Goal: Information Seeking & Learning: Learn about a topic

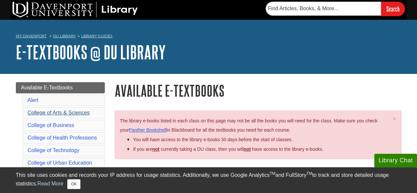
scroll to position [33, 0]
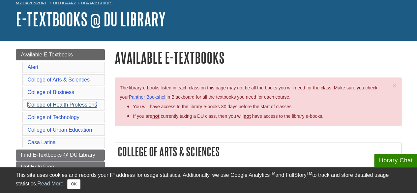
click at [78, 103] on link "College of Health Professions" at bounding box center [63, 105] width 70 height 6
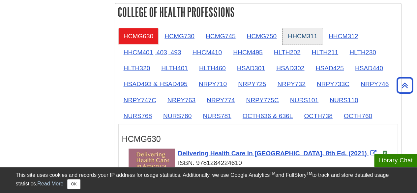
click at [298, 33] on link "HHCM311" at bounding box center [303, 36] width 40 height 16
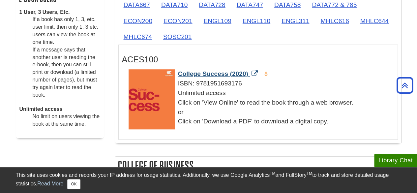
scroll to position [137, 0]
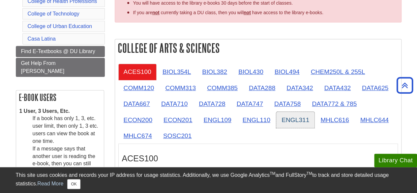
click at [292, 121] on link "ENGL311" at bounding box center [296, 120] width 38 height 16
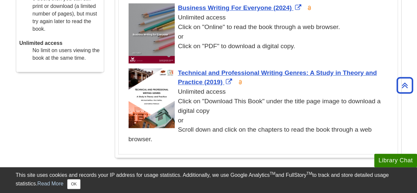
scroll to position [236, 0]
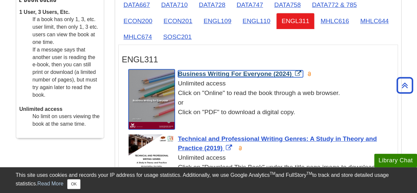
click at [245, 74] on span "Business Writing For Everyone (2024)" at bounding box center [235, 73] width 114 height 7
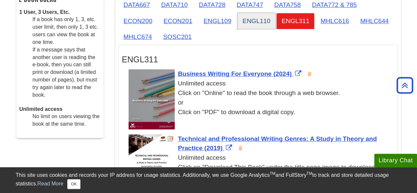
click at [257, 22] on link "ENGL110" at bounding box center [257, 21] width 38 height 16
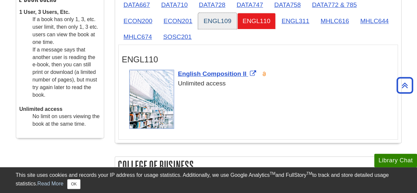
click at [216, 18] on link "ENGL109" at bounding box center [217, 21] width 38 height 16
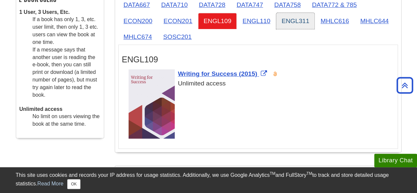
click at [299, 20] on link "ENGL311" at bounding box center [296, 21] width 38 height 16
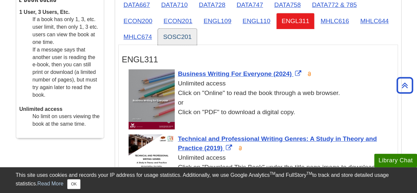
click at [182, 35] on link "SOSC201" at bounding box center [177, 37] width 39 height 16
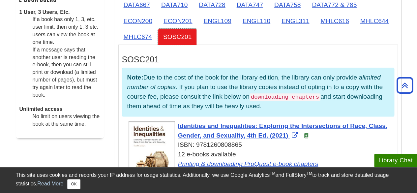
scroll to position [170, 0]
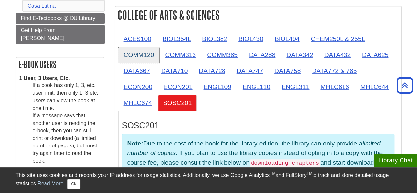
click at [140, 55] on link "COMM120" at bounding box center [138, 55] width 41 height 16
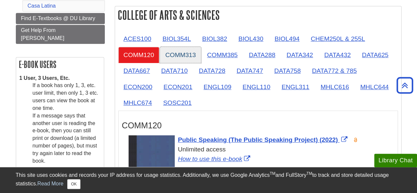
click at [181, 52] on link "COMM313" at bounding box center [180, 55] width 41 height 16
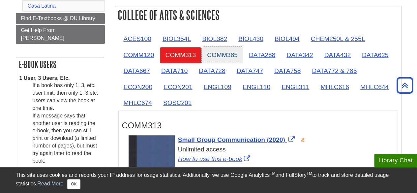
click at [223, 53] on link "COMM385" at bounding box center [222, 55] width 41 height 16
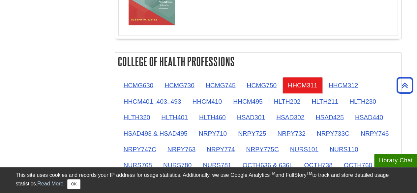
scroll to position [599, 0]
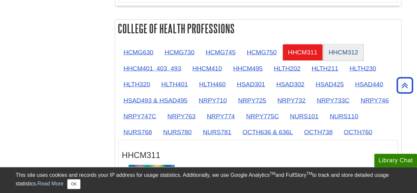
click at [340, 50] on link "HHCM312" at bounding box center [344, 52] width 40 height 16
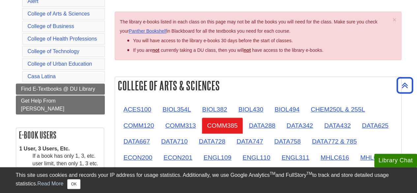
scroll to position [0, 0]
